Goal: Find specific page/section: Find specific page/section

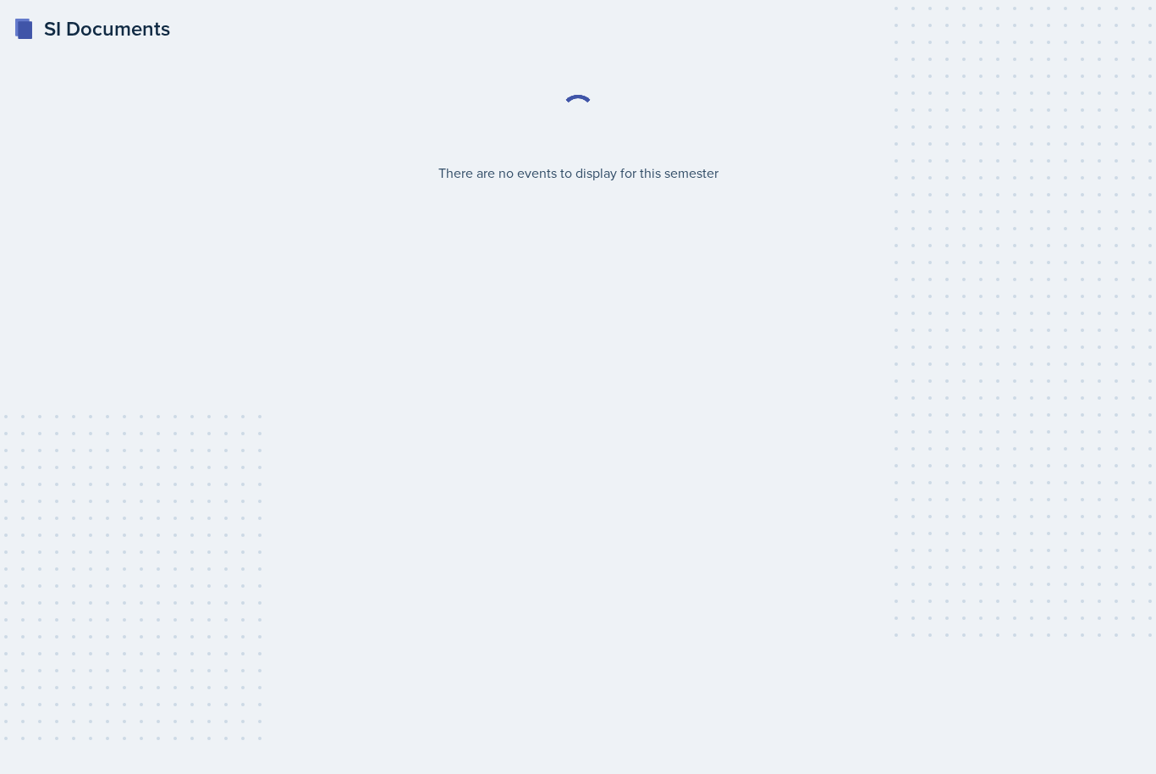
select select "2bed604d-1099-4043-b1bc-2365e8740244"
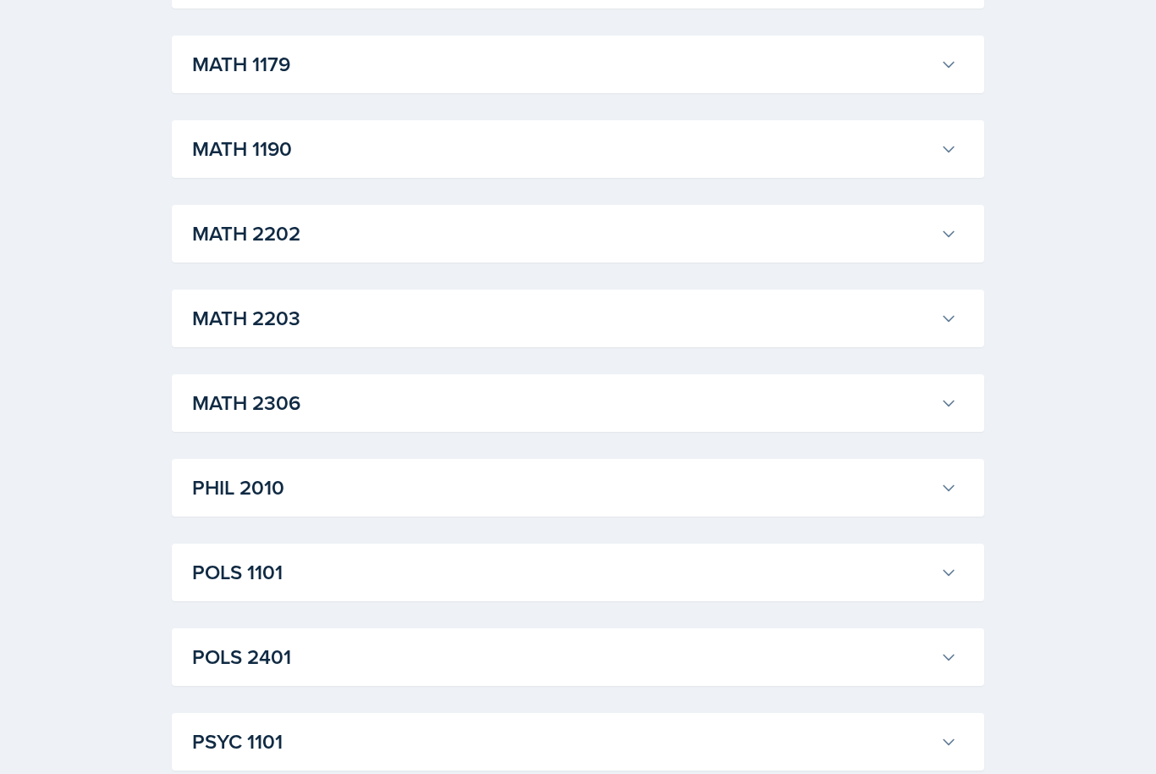
scroll to position [2199, 0]
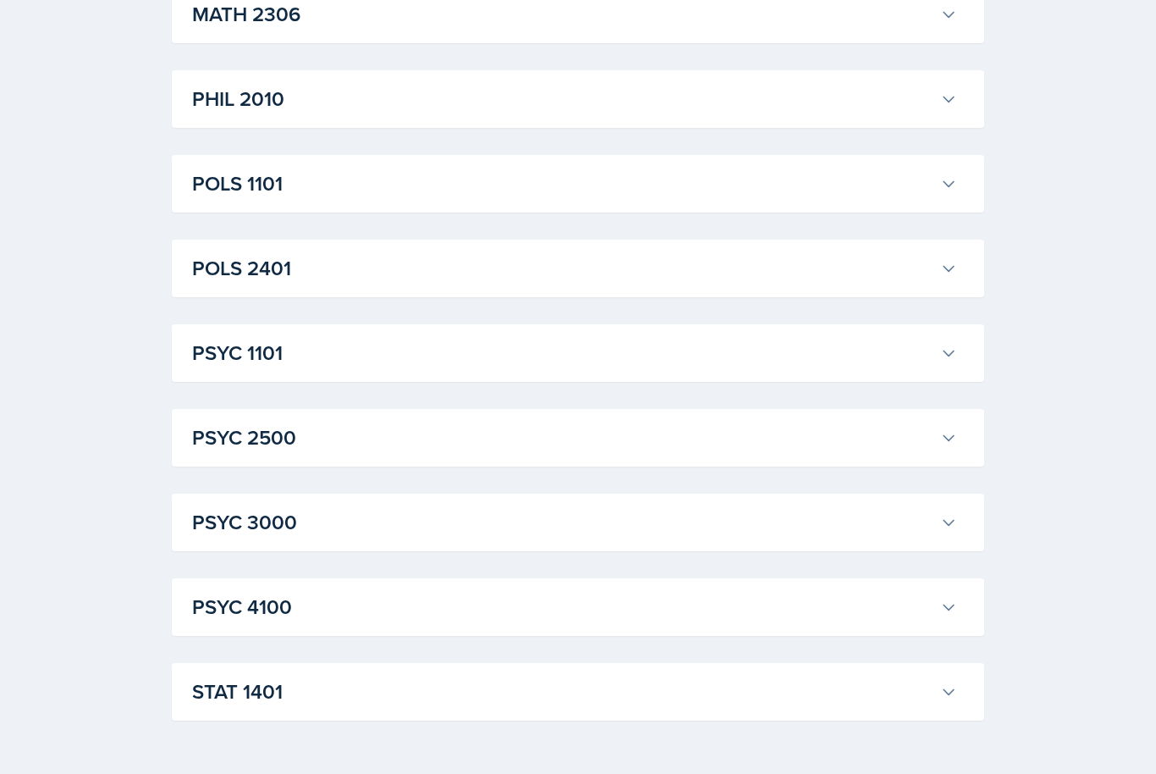
click at [942, 693] on icon at bounding box center [949, 692] width 17 height 17
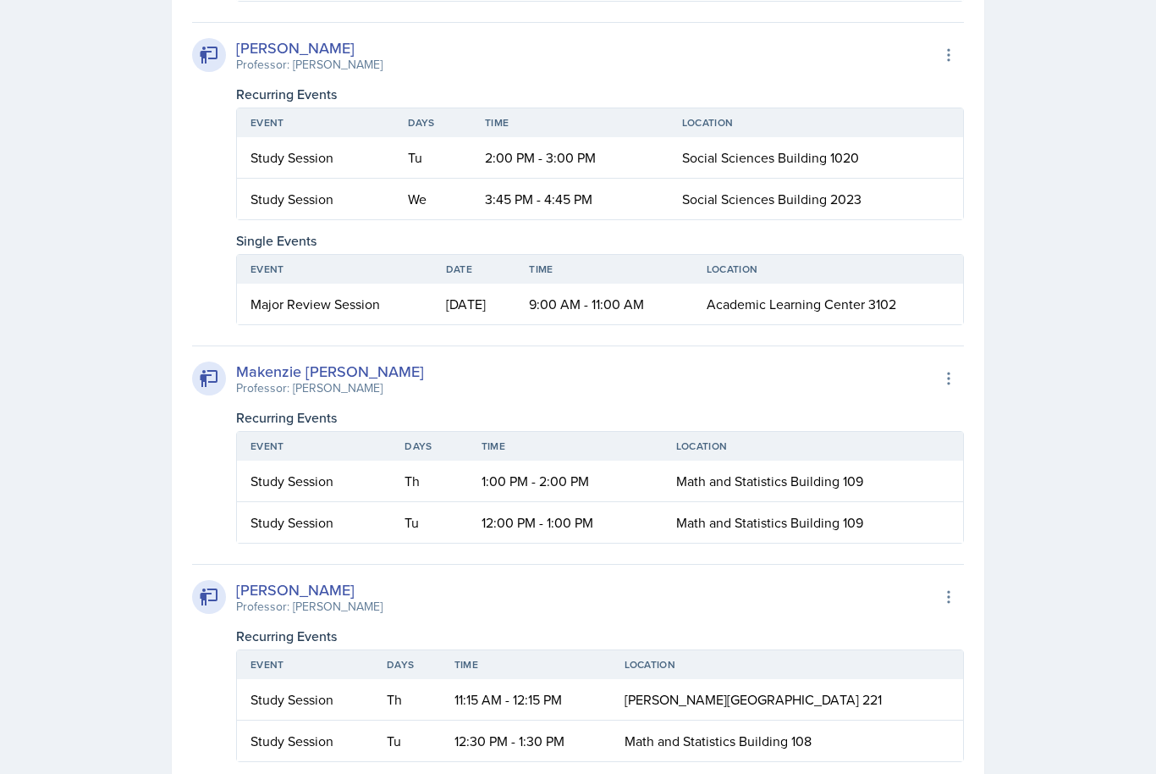
scroll to position [3768, 0]
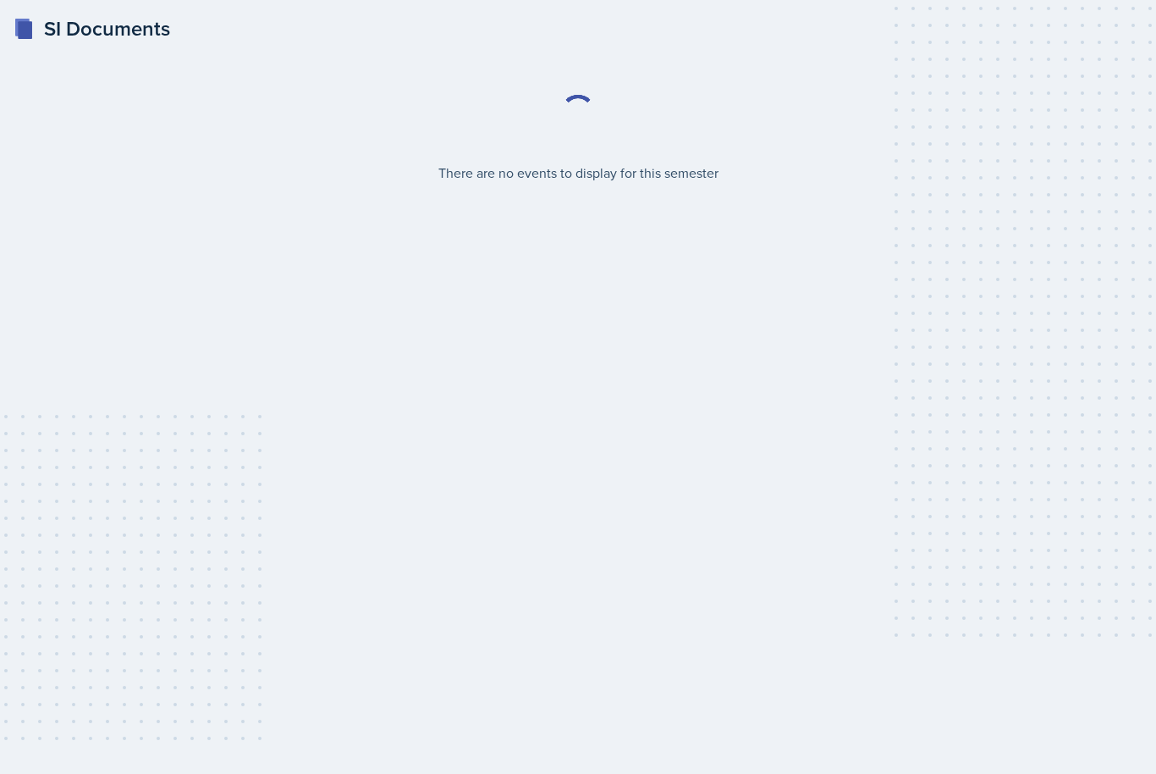
select select "2bed604d-1099-4043-b1bc-2365e8740244"
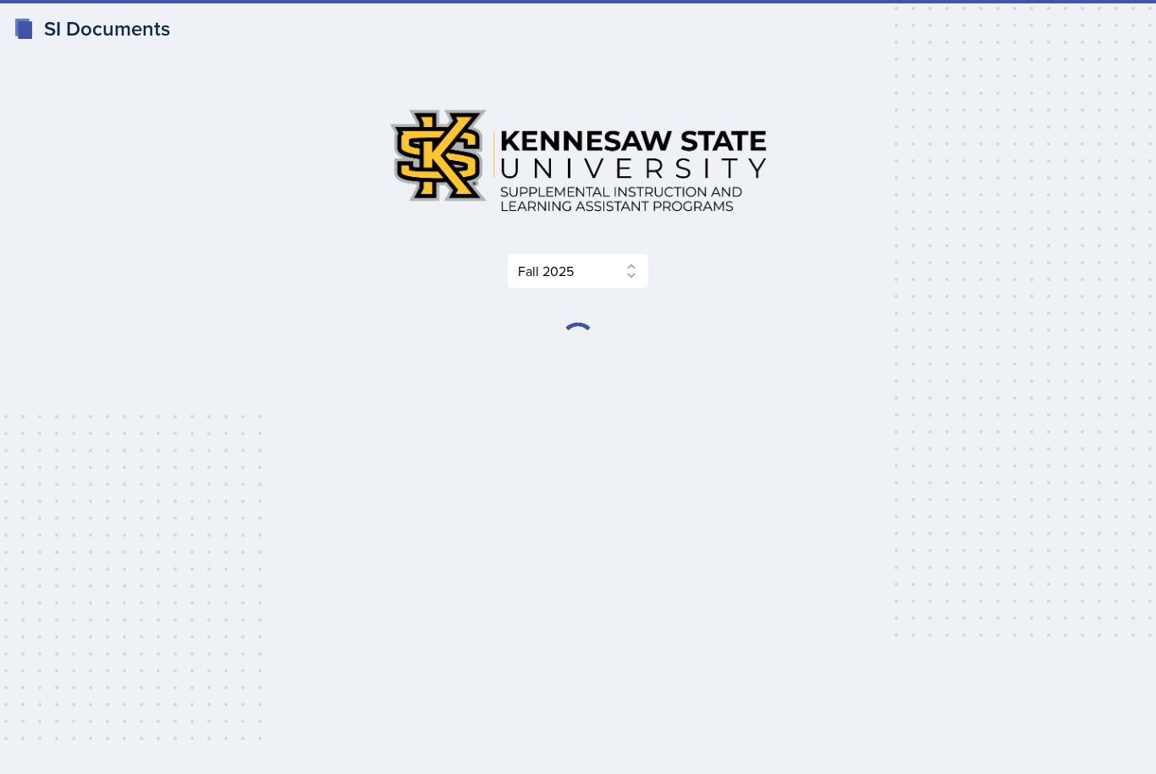
select select "2bed604d-1099-4043-b1bc-2365e8740244"
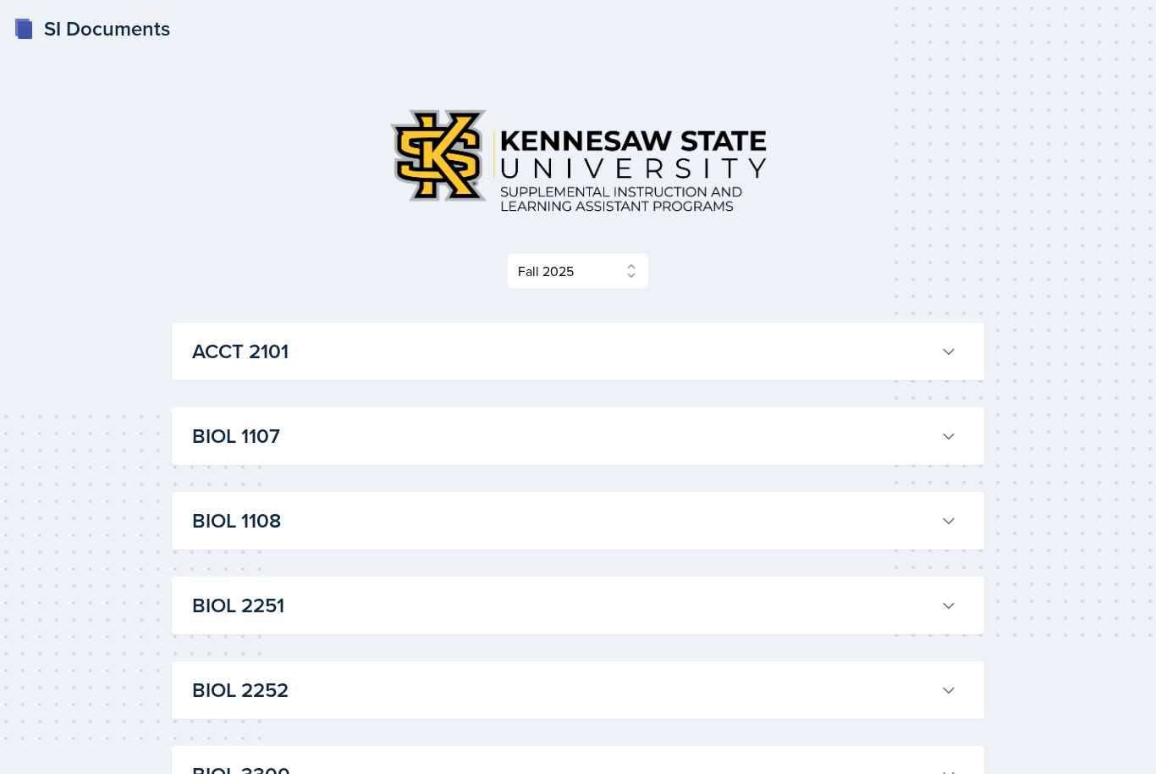
click at [946, 441] on icon at bounding box center [949, 436] width 17 height 17
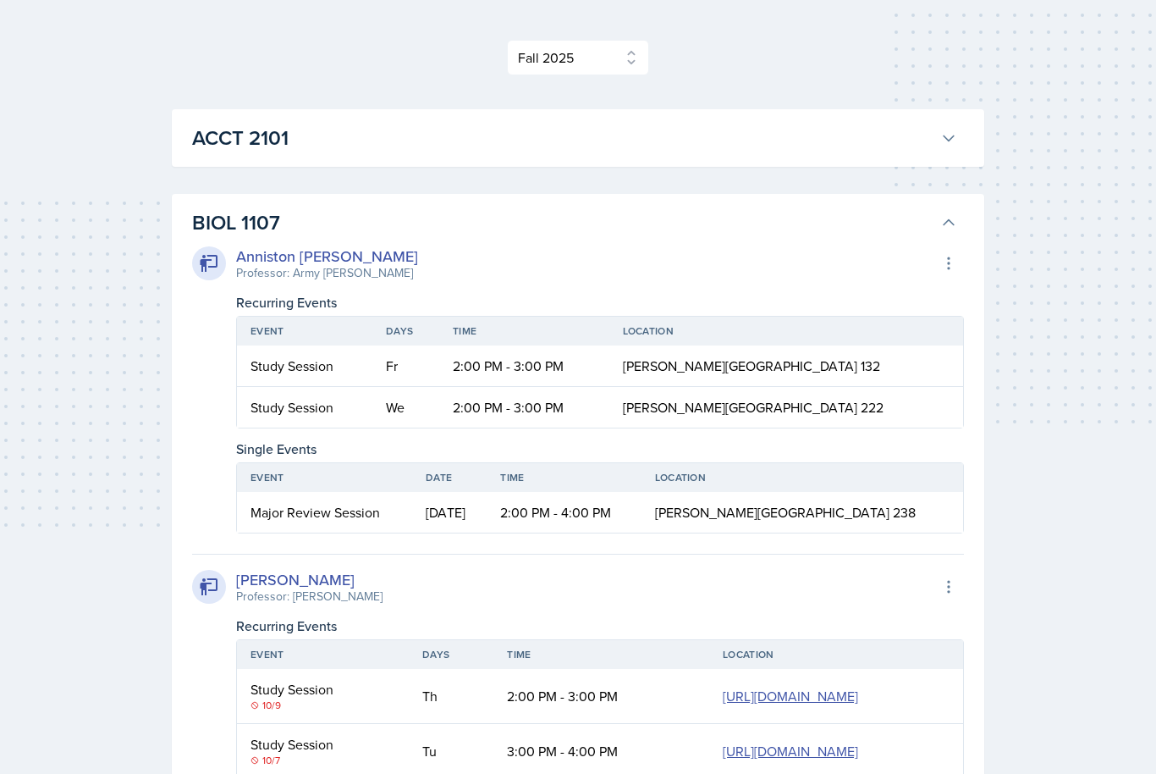
scroll to position [209, 0]
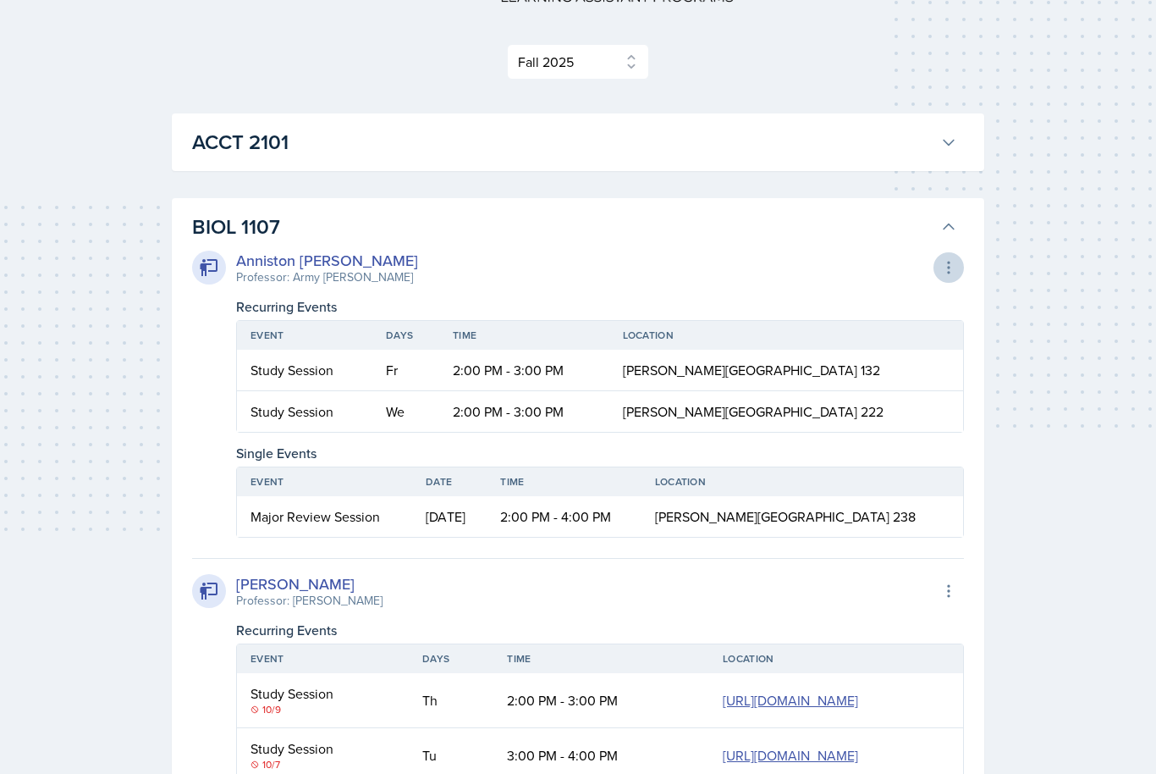
click at [947, 254] on button at bounding box center [949, 267] width 30 height 30
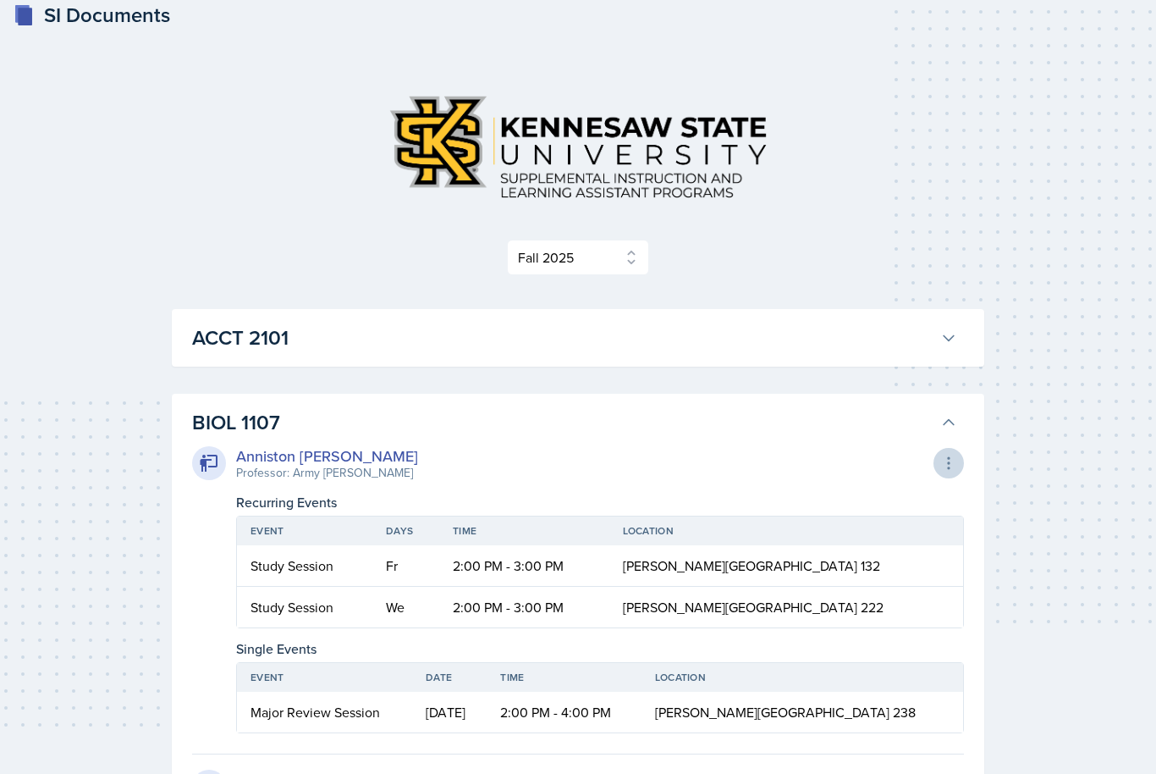
scroll to position [0, 0]
